Goal: Task Accomplishment & Management: Use online tool/utility

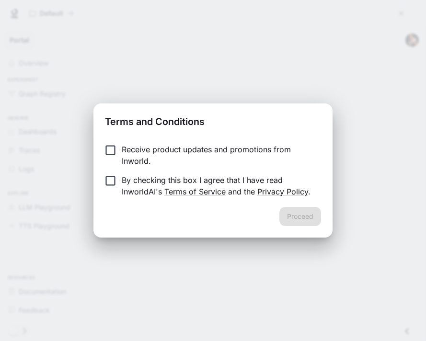
click at [143, 150] on p "Receive product updates and promotions from Inworld." at bounding box center [218, 155] width 192 height 23
click at [132, 181] on p "By checking this box I agree that I have read InworldAI's Terms of Service and …" at bounding box center [218, 185] width 192 height 23
click at [292, 214] on button "Proceed" at bounding box center [300, 216] width 42 height 19
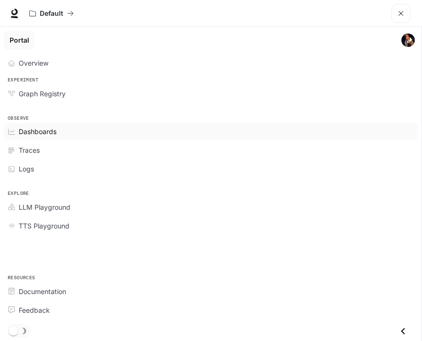
scroll to position [431, 0]
click at [274, 131] on div "Dashboards" at bounding box center [216, 131] width 395 height 10
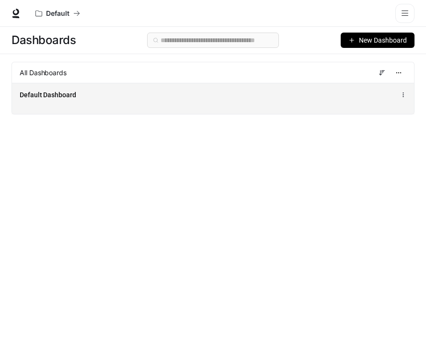
click at [178, 104] on div "Default Dashboard" at bounding box center [213, 98] width 402 height 31
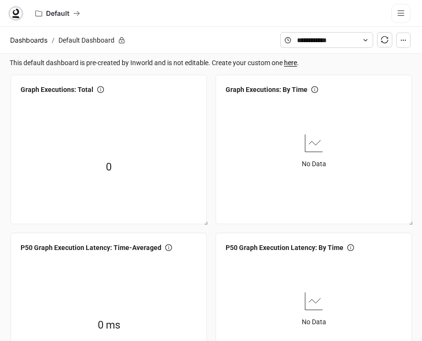
click at [16, 16] on icon at bounding box center [16, 14] width 10 height 10
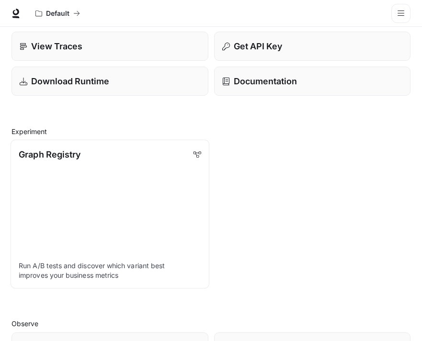
scroll to position [96, 0]
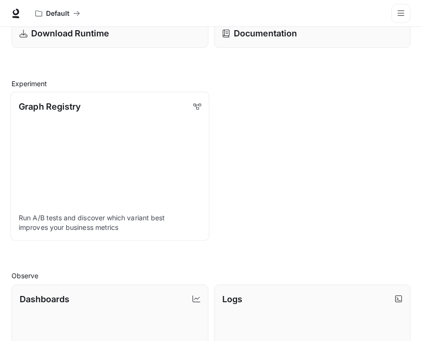
click at [106, 137] on link "Graph Registry Run A/B tests and discover which variant best improves your busi…" at bounding box center [110, 165] width 199 height 149
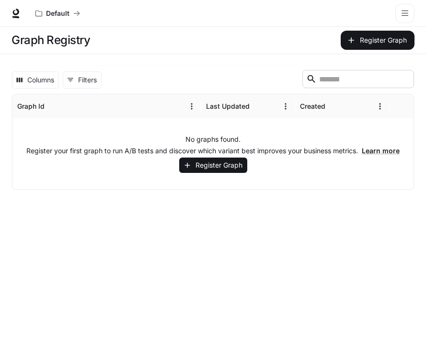
click at [162, 140] on div "No graphs found. Register your first graph to run A/B tests and discover which …" at bounding box center [212, 153] width 401 height 71
click at [246, 137] on div "No graphs found. Register your first graph to run A/B tests and discover which …" at bounding box center [212, 153] width 401 height 71
drag, startPoint x: 261, startPoint y: 132, endPoint x: 209, endPoint y: 122, distance: 52.7
click at [253, 131] on div "No graphs found. Register your first graph to run A/B tests and discover which …" at bounding box center [212, 153] width 401 height 71
click at [222, 161] on button "Register Graph" at bounding box center [213, 166] width 68 height 16
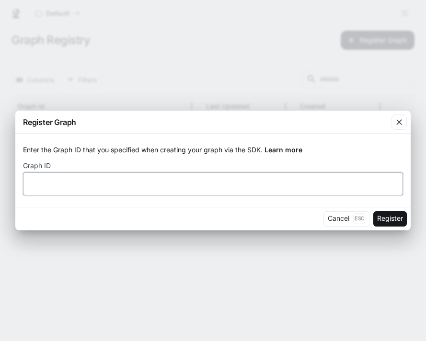
click at [135, 186] on input "text" at bounding box center [212, 184] width 379 height 10
type input "**********"
click at [373, 211] on button "Register" at bounding box center [390, 218] width 34 height 15
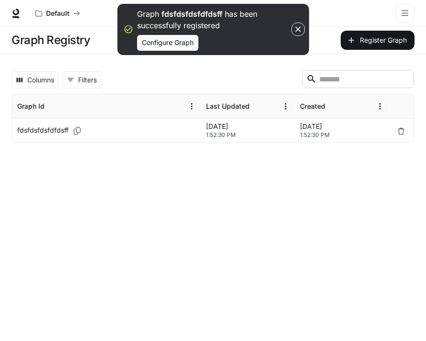
click at [400, 126] on button "button" at bounding box center [400, 131] width 13 height 15
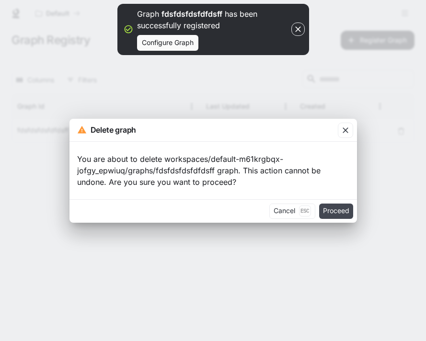
drag, startPoint x: 301, startPoint y: 209, endPoint x: 340, endPoint y: 210, distance: 39.3
click at [341, 212] on div "Cancel Esc Proceed" at bounding box center [212, 210] width 287 height 23
click at [340, 210] on button "Proceed" at bounding box center [336, 211] width 34 height 15
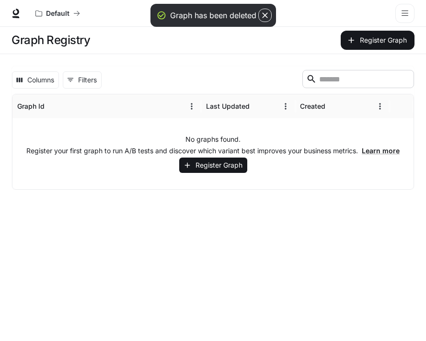
click at [266, 19] on icon "button" at bounding box center [265, 16] width 10 height 10
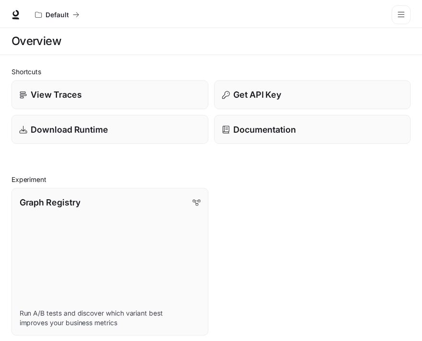
scroll to position [96, 0]
